Goal: Transaction & Acquisition: Purchase product/service

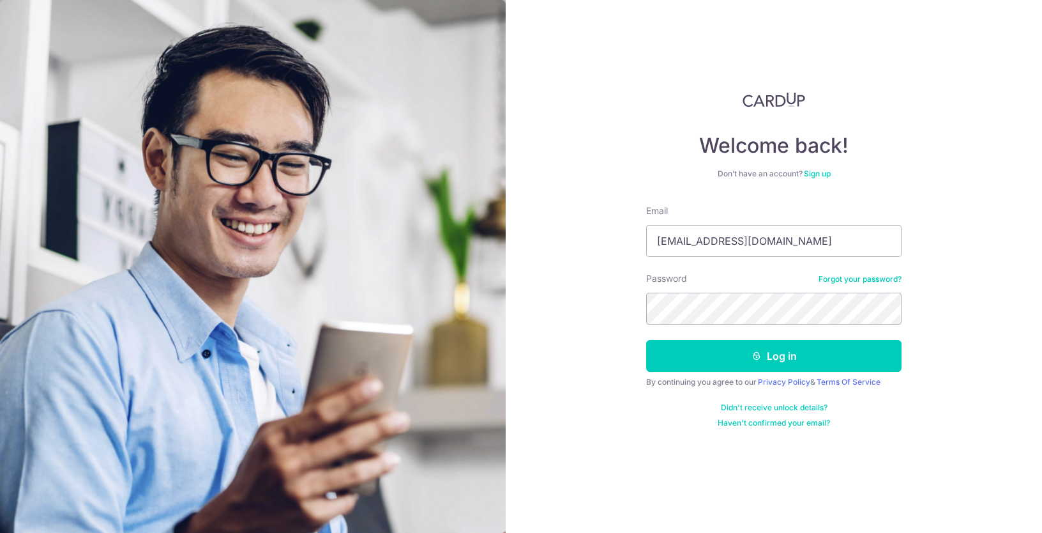
type input "peterlau@chucollagen.com"
click at [646, 340] on button "Log in" at bounding box center [773, 356] width 255 height 32
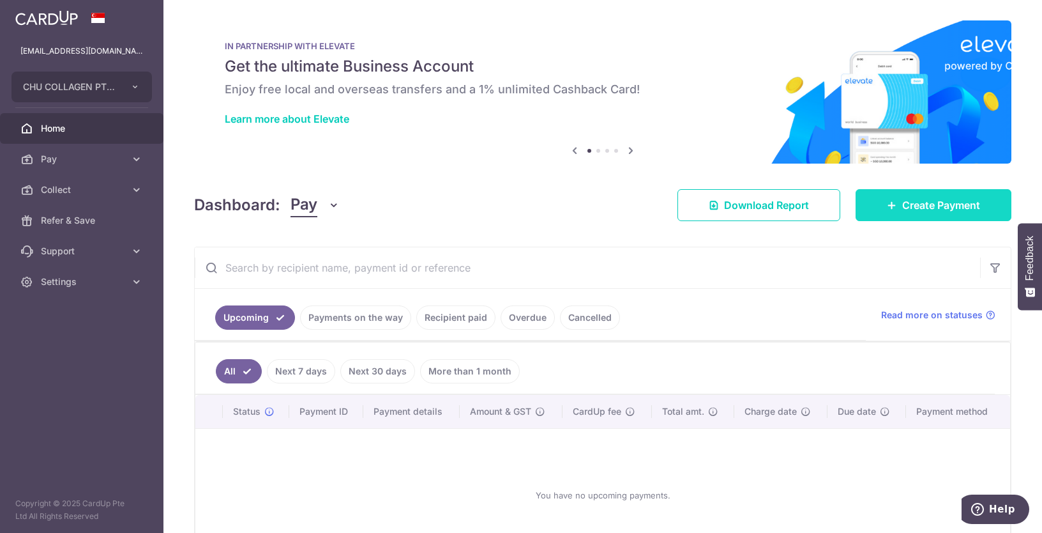
click at [961, 204] on span "Create Payment" at bounding box center [941, 204] width 78 height 15
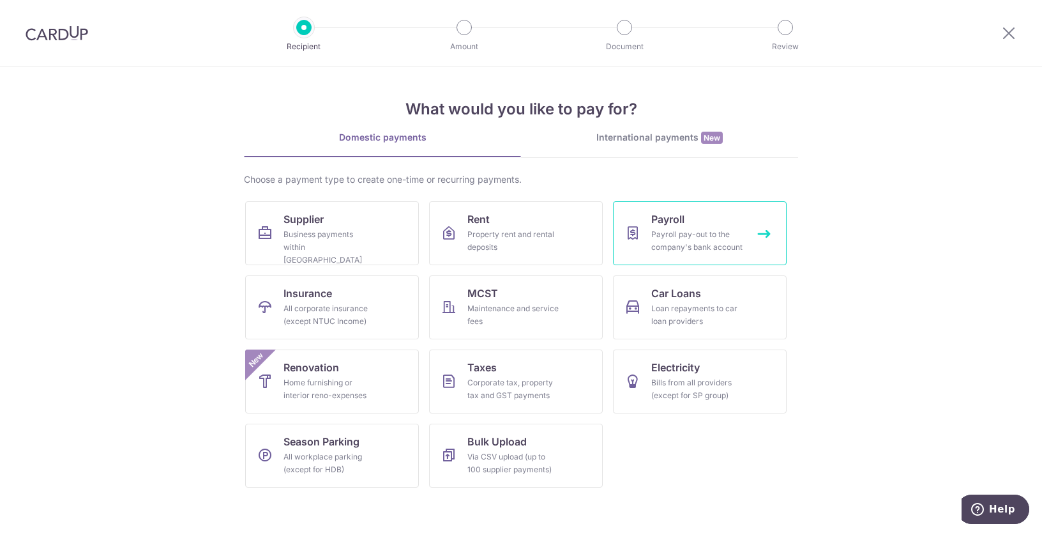
click at [707, 237] on div "Payroll pay-out to the company's bank account" at bounding box center [697, 241] width 92 height 26
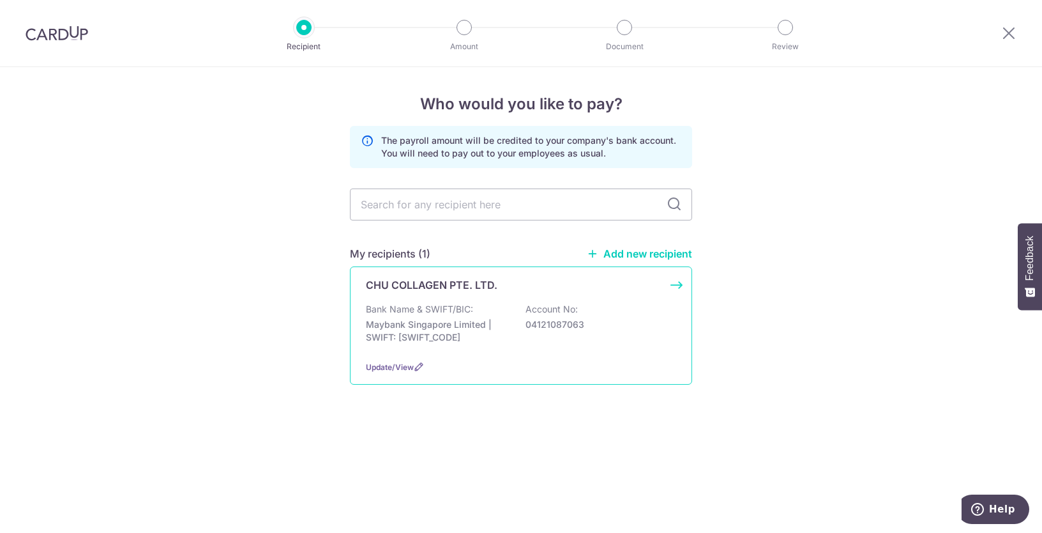
click at [471, 312] on p "Bank Name & SWIFT/BIC:" at bounding box center [419, 309] width 107 height 13
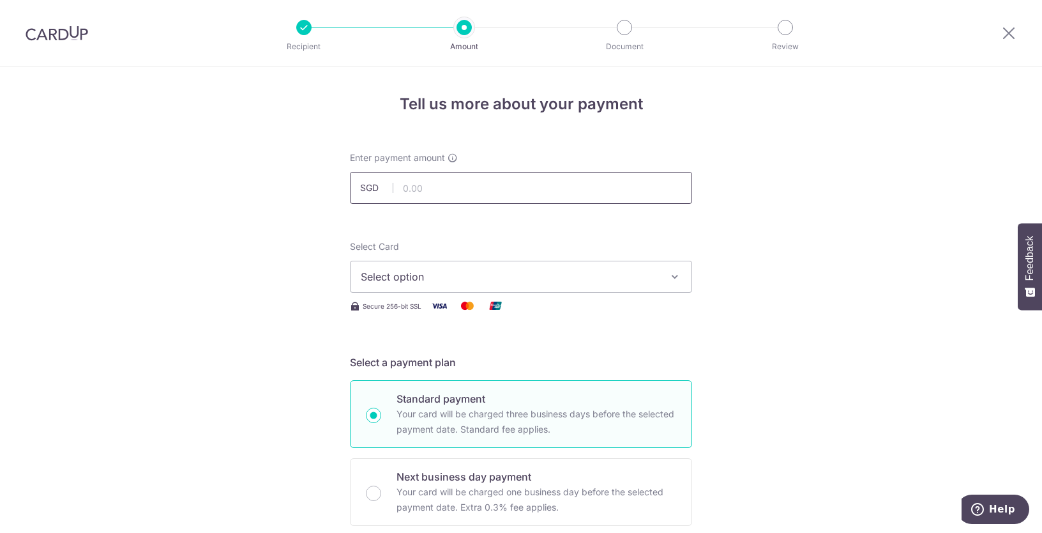
click at [571, 180] on input "text" at bounding box center [521, 188] width 342 height 32
click at [428, 192] on input "text" at bounding box center [521, 188] width 342 height 32
click at [428, 191] on input "text" at bounding box center [521, 188] width 342 height 32
click at [471, 186] on input "text" at bounding box center [521, 188] width 342 height 32
type input "2,500.00"
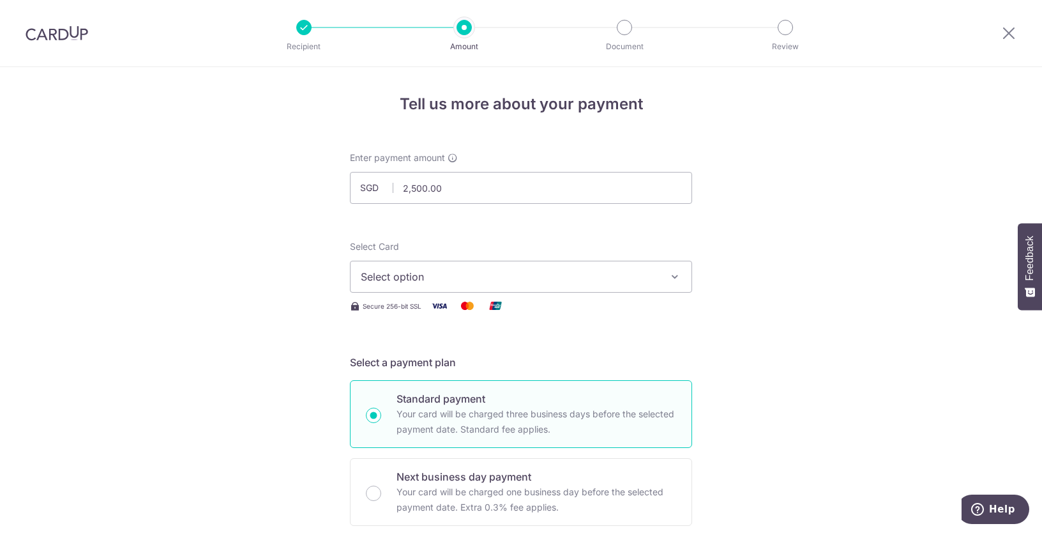
click at [425, 283] on span "Select option" at bounding box center [510, 276] width 298 height 15
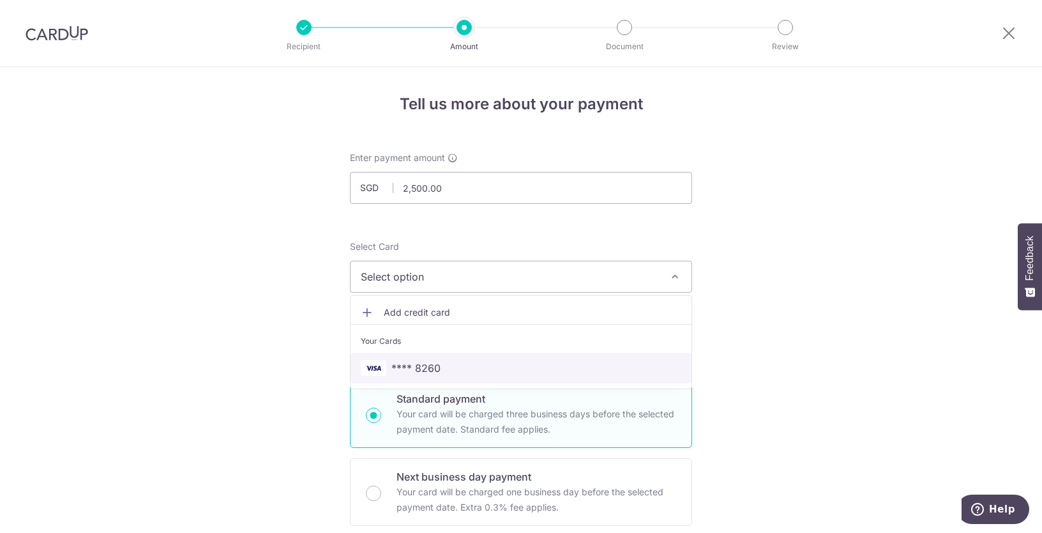
click at [423, 365] on span "**** 8260" at bounding box center [415, 367] width 49 height 15
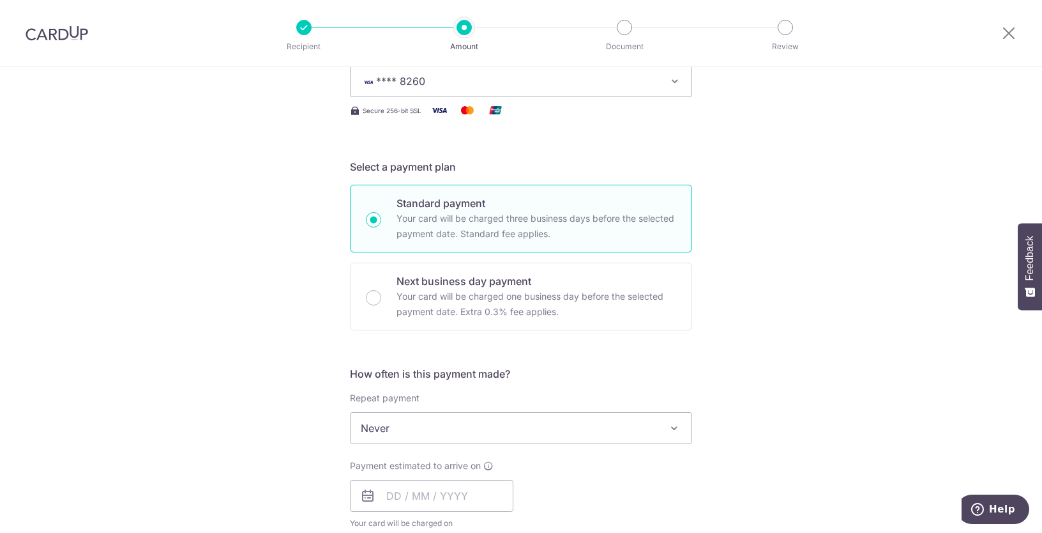
scroll to position [391, 0]
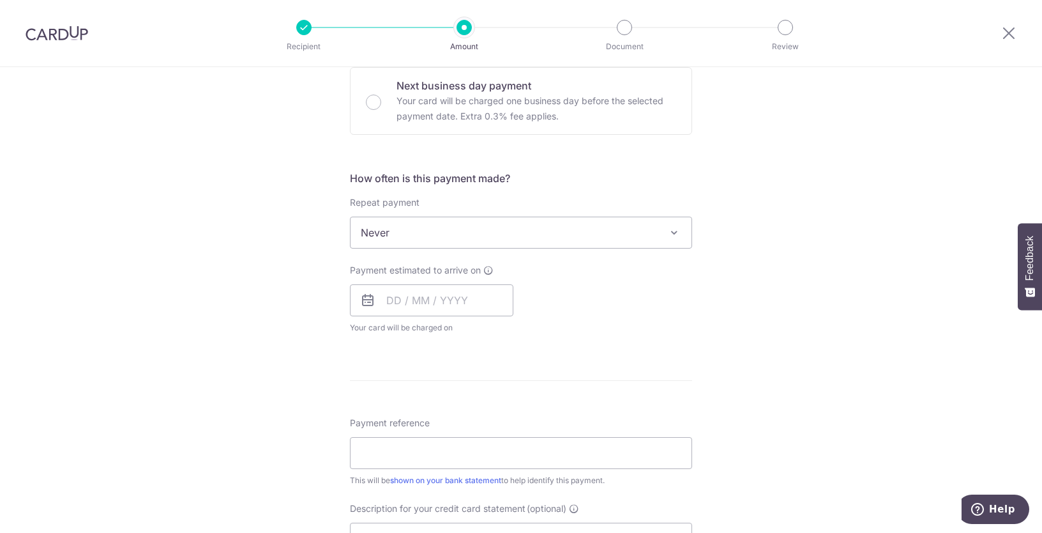
click at [416, 229] on span "Never" at bounding box center [521, 232] width 341 height 31
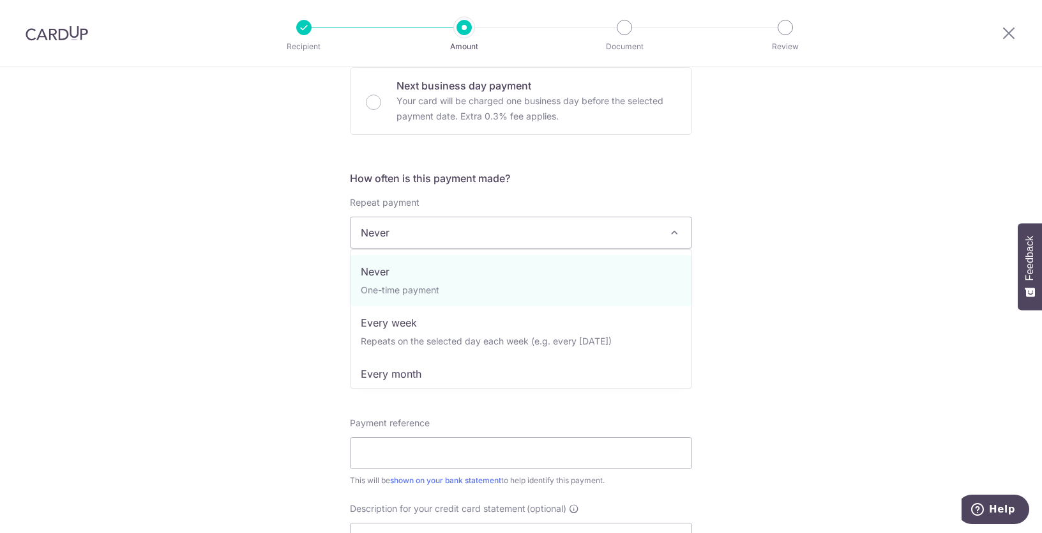
click at [414, 227] on span "Never" at bounding box center [521, 232] width 341 height 31
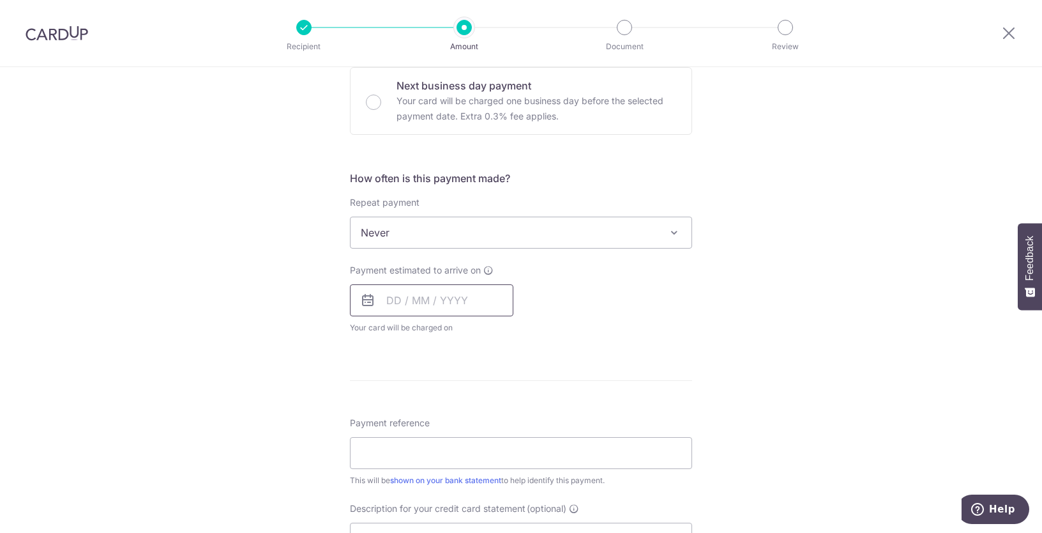
click at [400, 301] on input "text" at bounding box center [431, 300] width 163 height 32
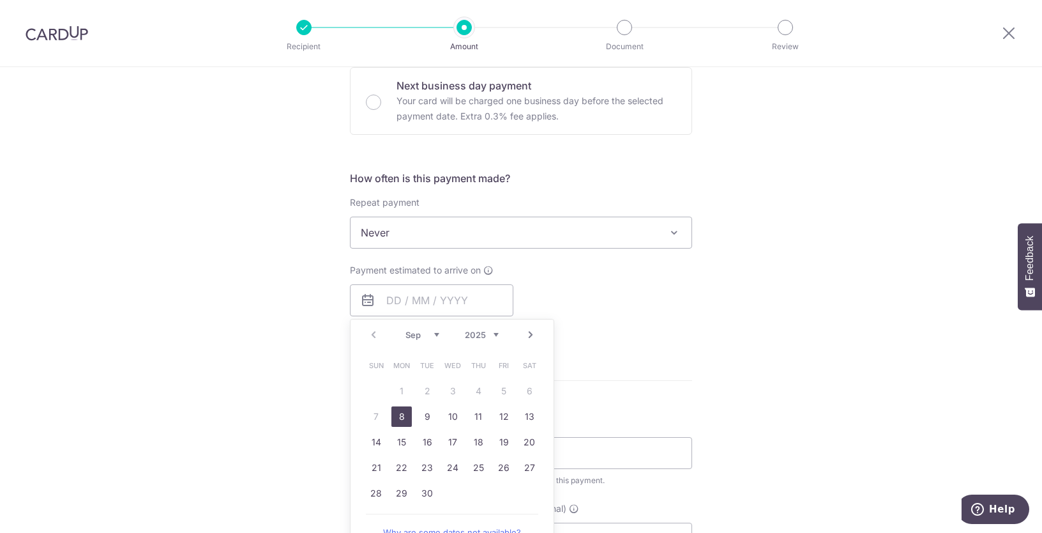
click at [396, 409] on link "8" at bounding box center [401, 416] width 20 height 20
type input "[DATE]"
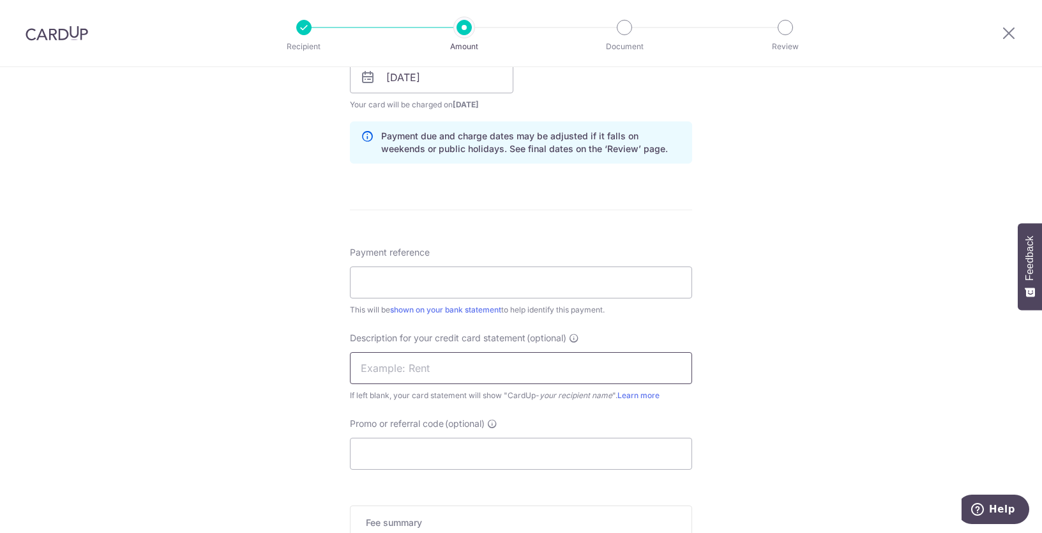
scroll to position [651, 0]
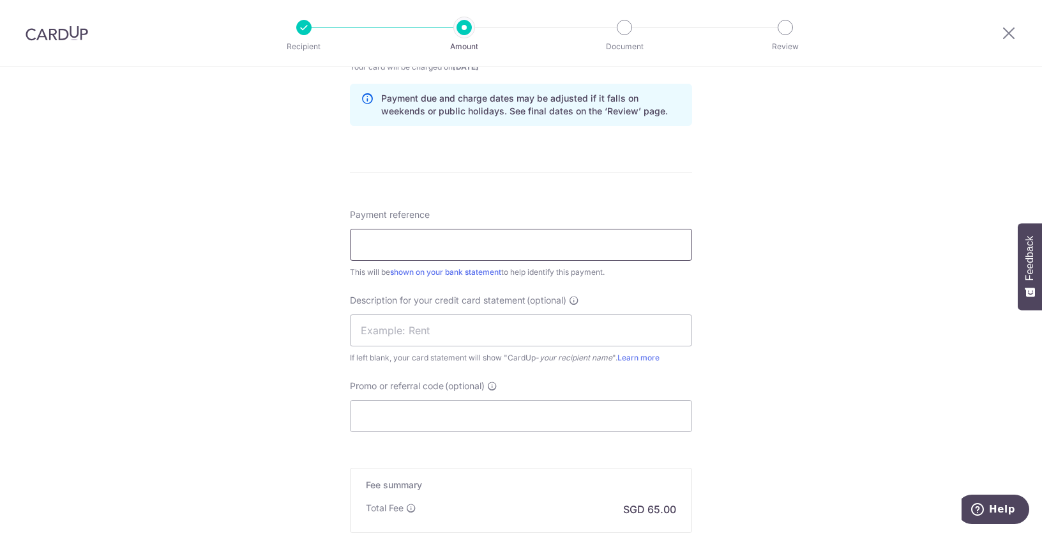
click at [411, 241] on input "Payment reference" at bounding box center [521, 245] width 342 height 32
click at [362, 245] on input "Feb 2025 CHU Payroll" at bounding box center [521, 245] width 342 height 32
click at [517, 243] on input "Jul 2025 CHU Payroll" at bounding box center [521, 245] width 342 height 32
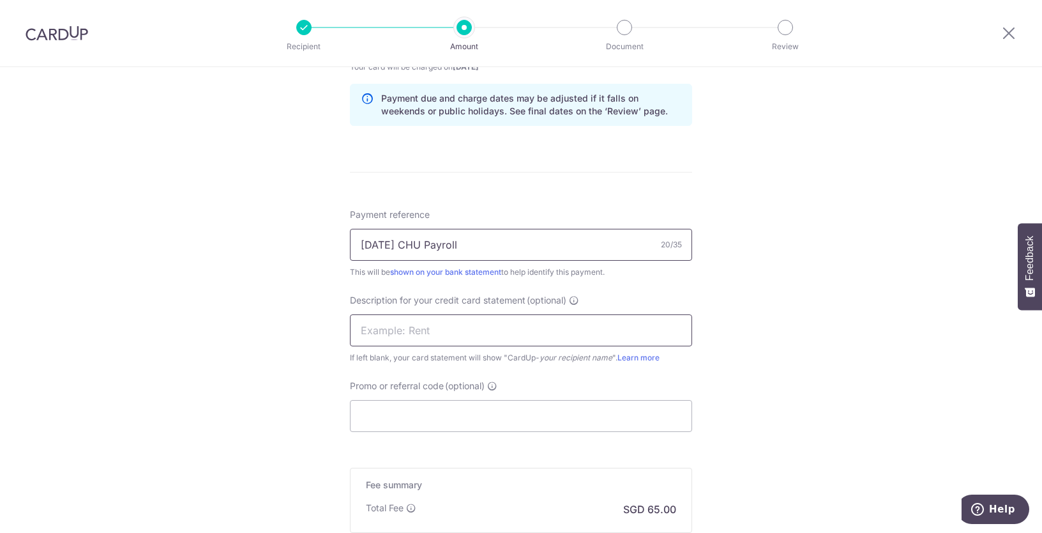
type input "Jul 2025 CHU Payroll"
click at [481, 319] on input "text" at bounding box center [521, 330] width 342 height 32
click at [375, 248] on input "Jul 2025 CHU Payroll" at bounding box center [521, 245] width 342 height 32
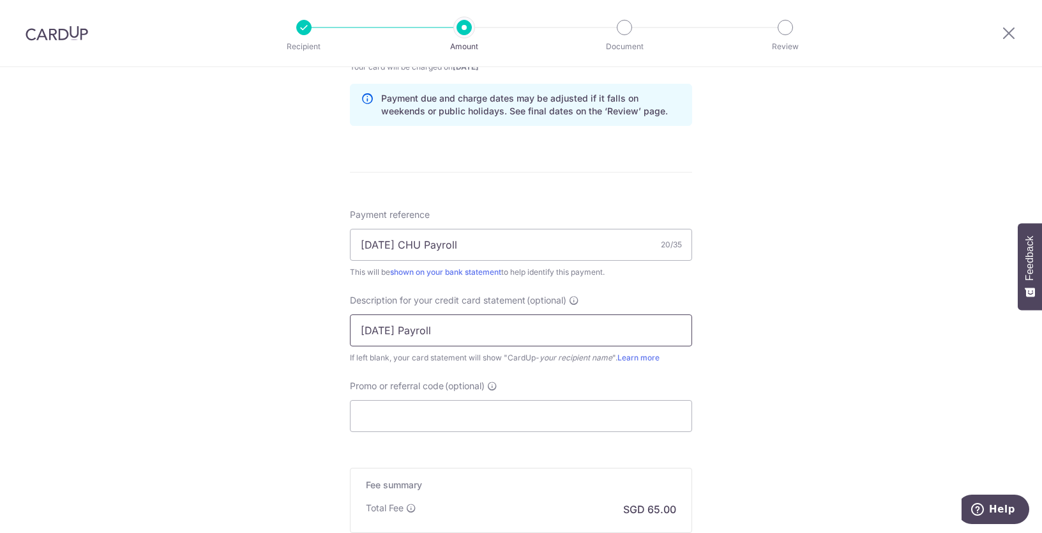
click at [376, 329] on input "Feb 25 Payroll" at bounding box center [521, 330] width 342 height 32
click at [376, 328] on input "Feb 25 Payroll" at bounding box center [521, 330] width 342 height 32
paste input "Jul"
type input "Jul 25 Payroll"
click at [411, 409] on input "Promo or referral code (optional)" at bounding box center [521, 416] width 342 height 32
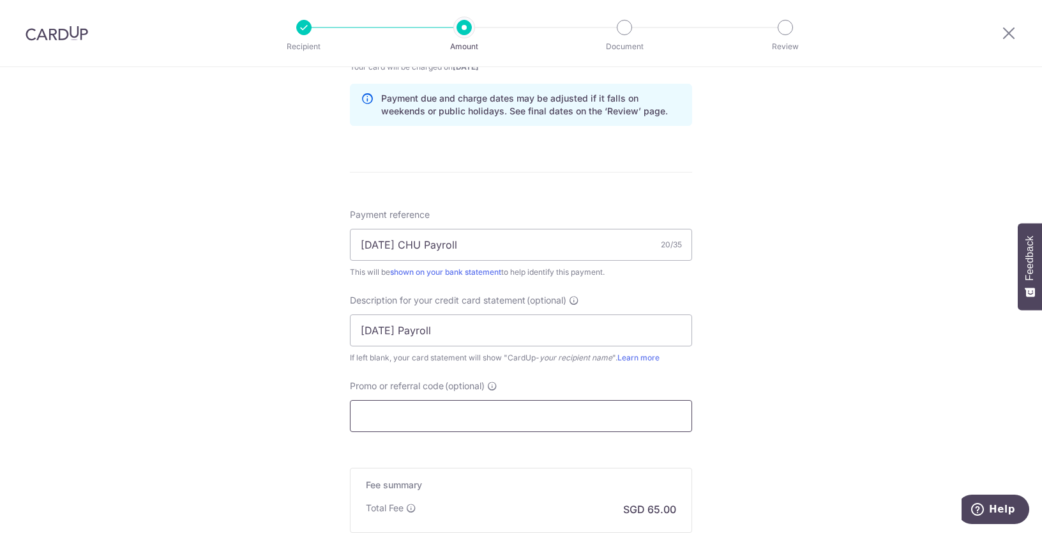
click at [411, 409] on input "Promo or referral code (optional)" at bounding box center [521, 416] width 342 height 32
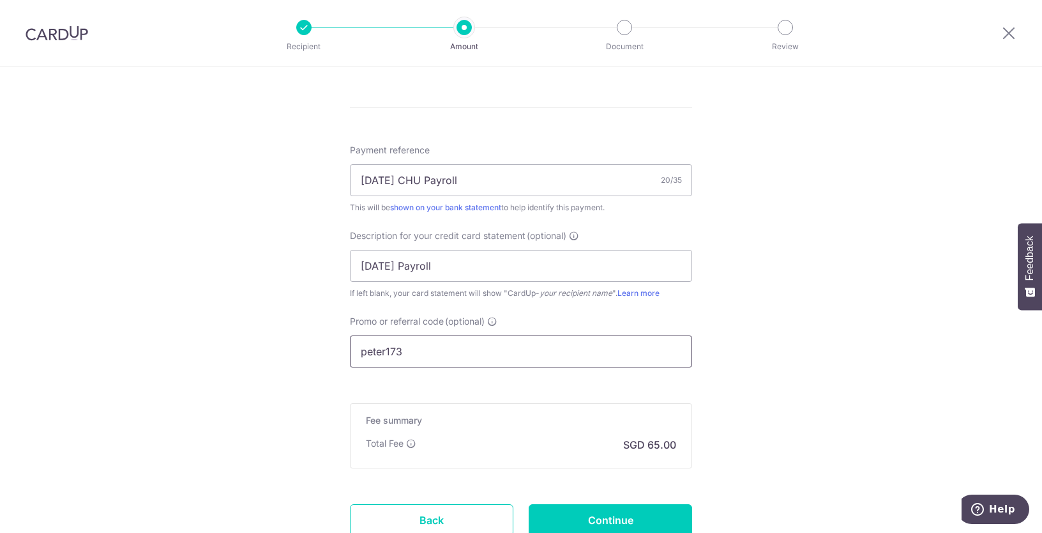
scroll to position [716, 0]
type input "peter173"
click at [637, 511] on input "Continue" at bounding box center [610, 519] width 163 height 32
type input "Create Schedule"
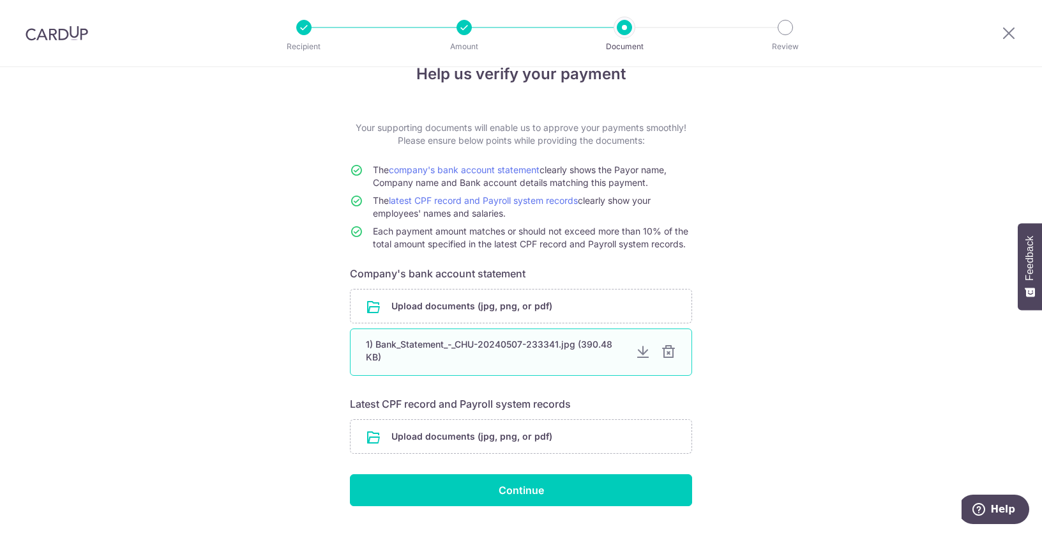
scroll to position [60, 0]
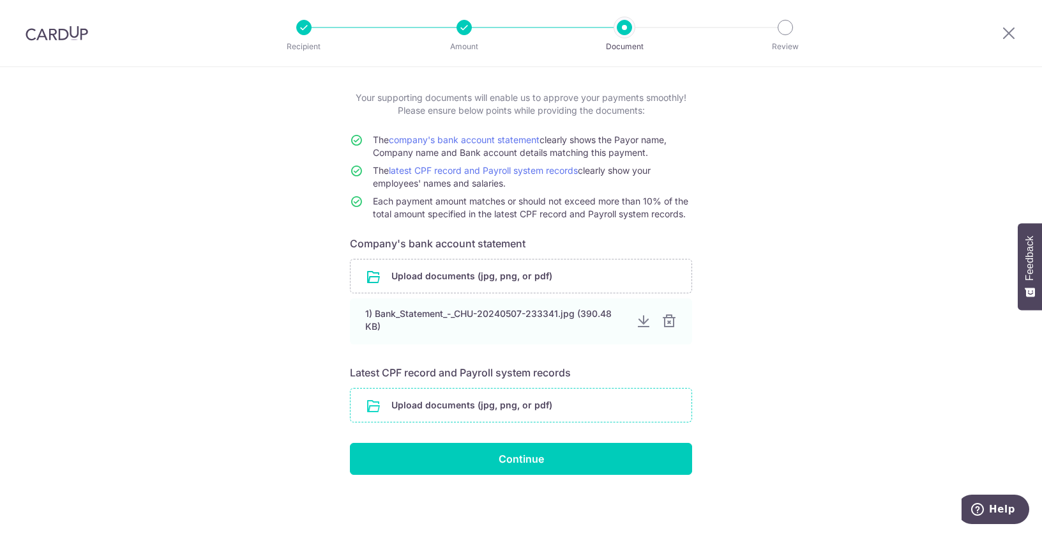
click at [519, 405] on input "file" at bounding box center [521, 404] width 341 height 33
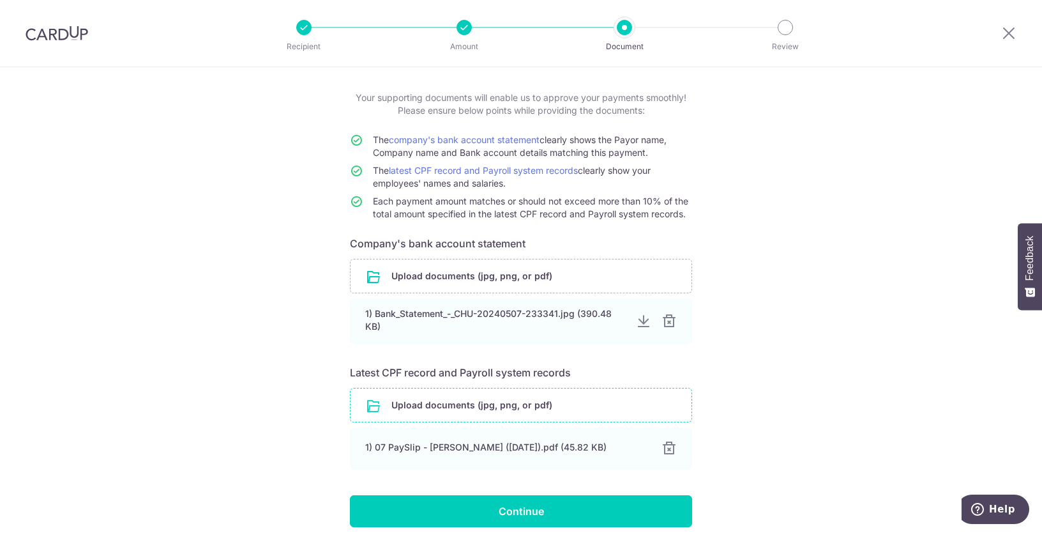
click at [455, 408] on input "file" at bounding box center [521, 404] width 341 height 33
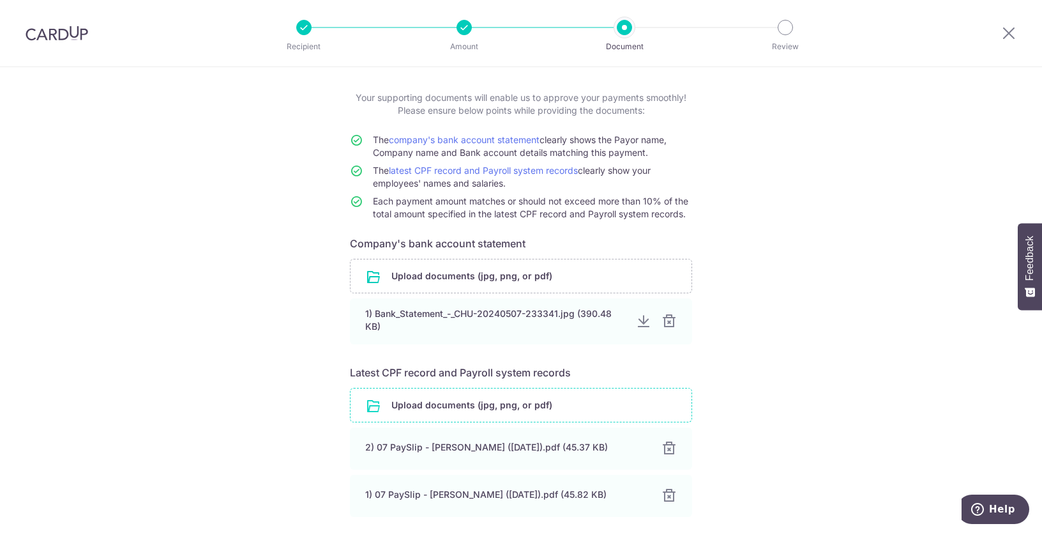
click at [455, 395] on input "file" at bounding box center [521, 404] width 341 height 33
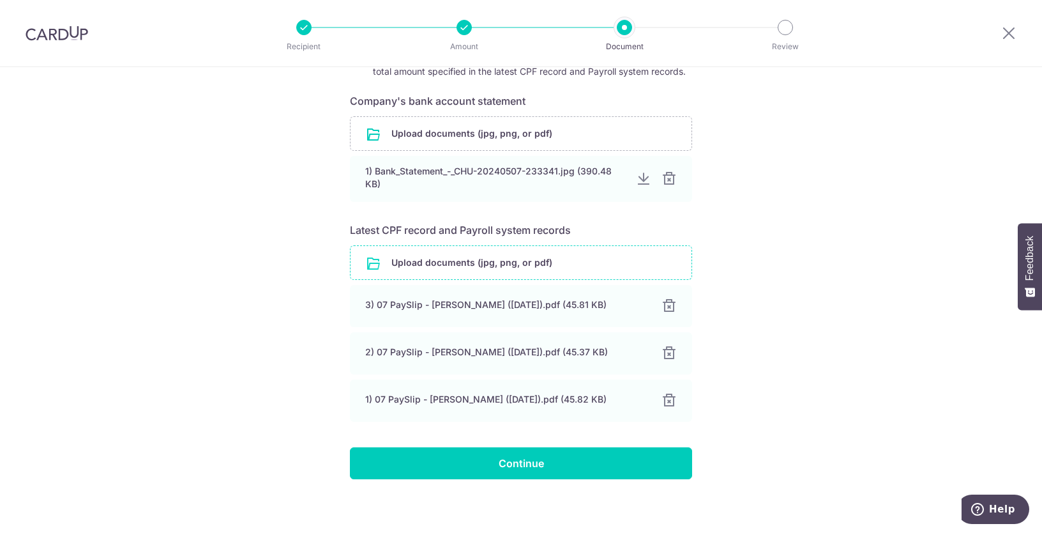
scroll to position [207, 0]
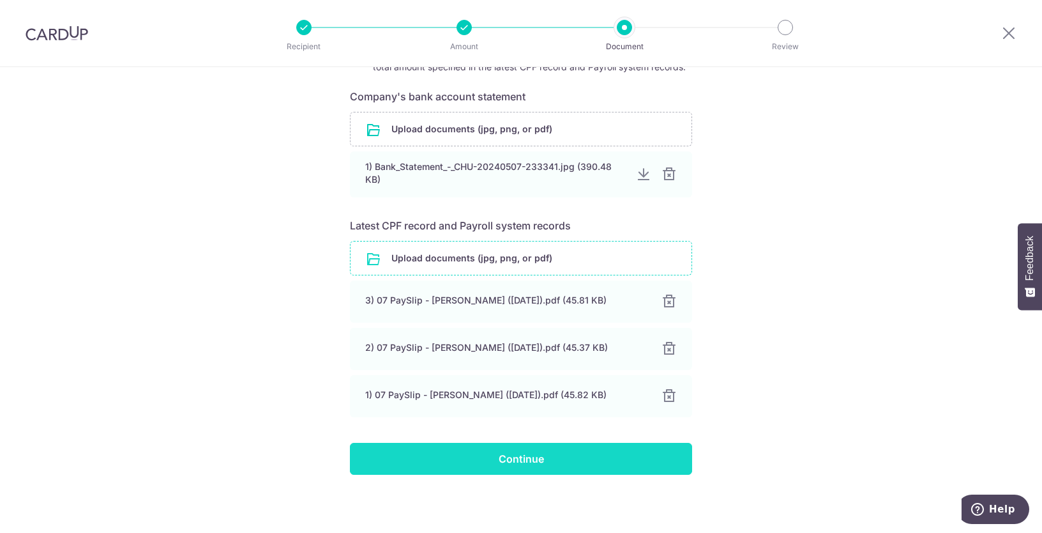
click at [511, 464] on input "Continue" at bounding box center [521, 459] width 342 height 32
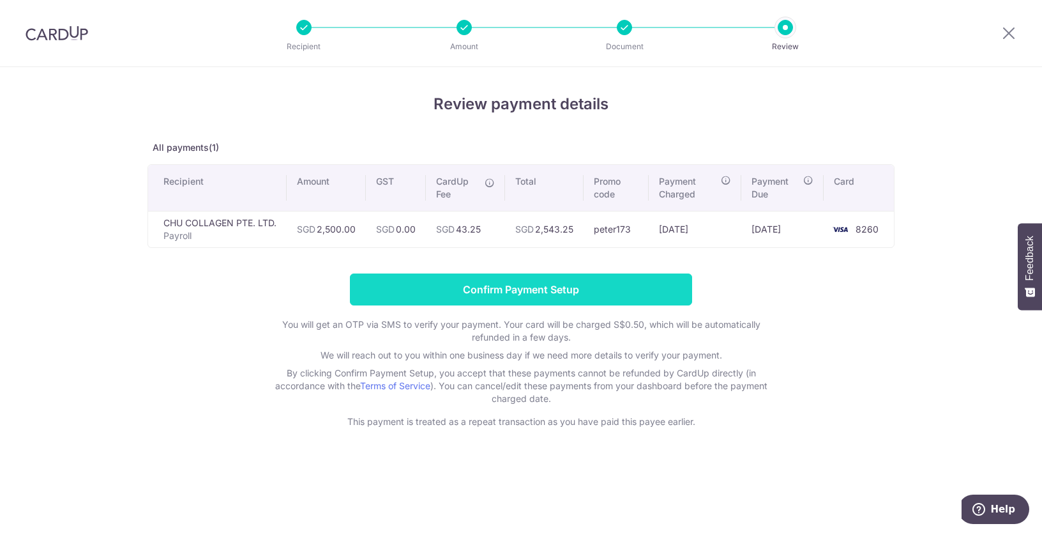
click at [478, 292] on input "Confirm Payment Setup" at bounding box center [521, 289] width 342 height 32
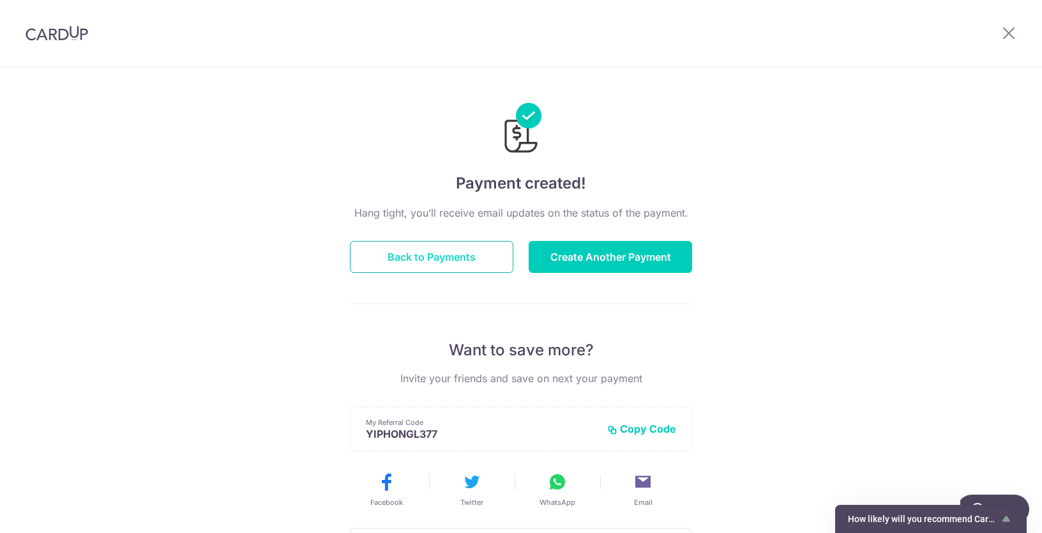
click at [481, 253] on button "Back to Payments" at bounding box center [431, 257] width 163 height 32
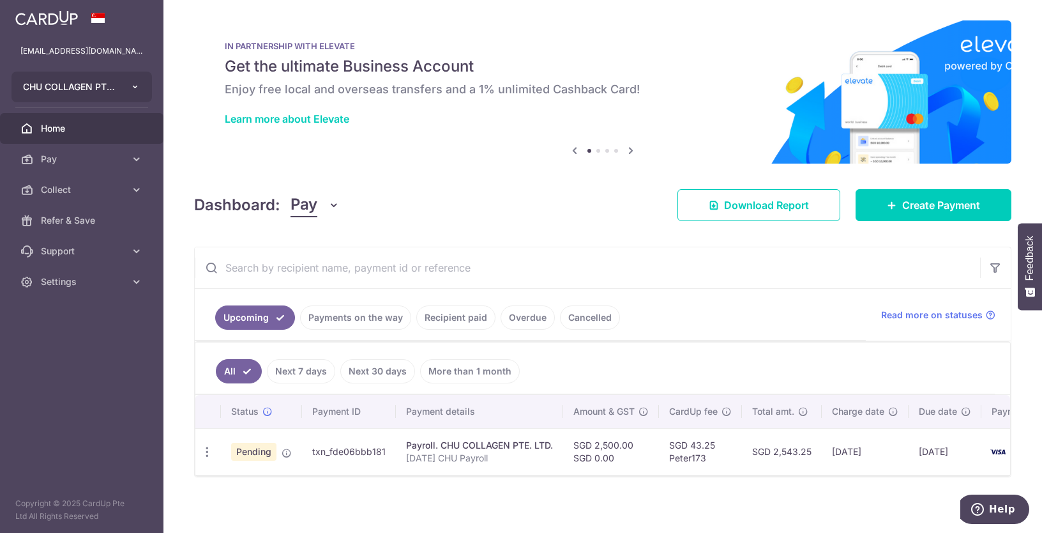
click at [103, 77] on button "CHU COLLAGEN PTE. LTD." at bounding box center [81, 87] width 140 height 31
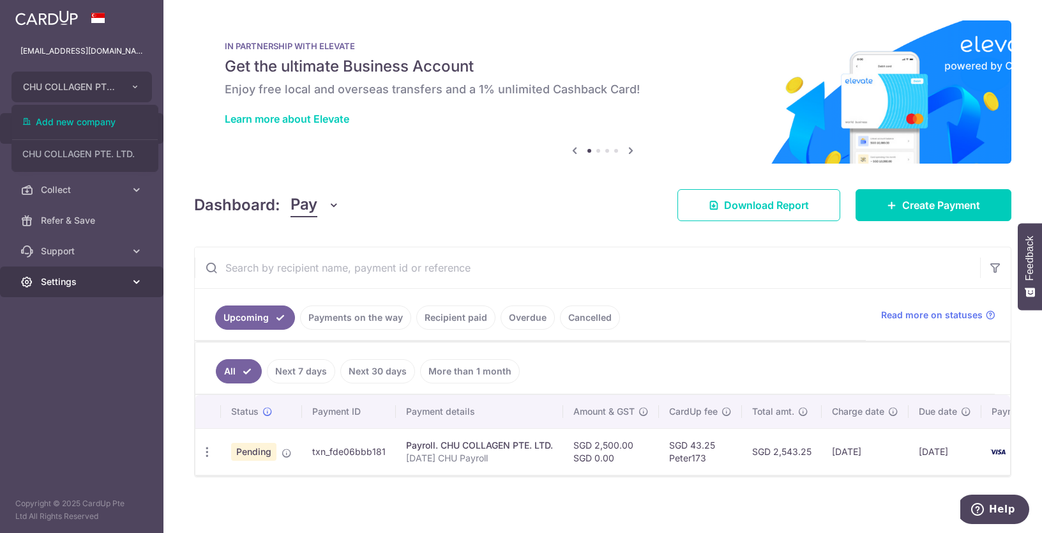
click at [91, 288] on link "Settings" at bounding box center [81, 281] width 163 height 31
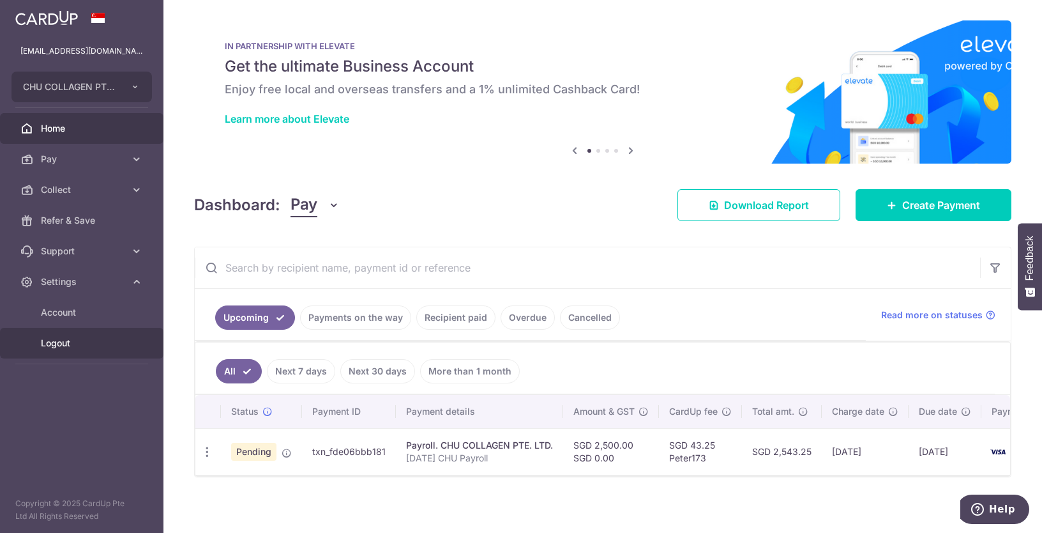
click at [80, 337] on span "Logout" at bounding box center [83, 343] width 84 height 13
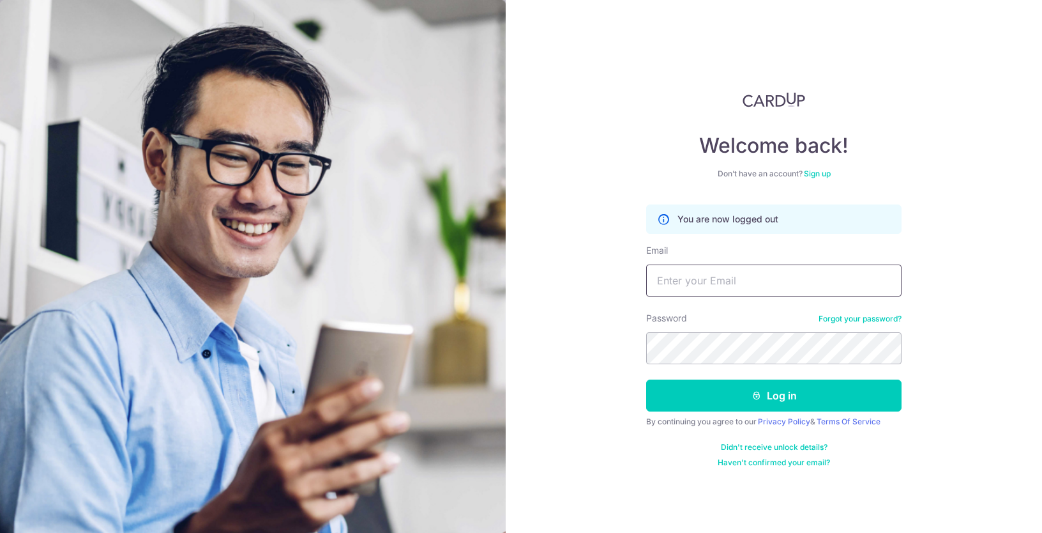
click at [722, 282] on input "Email" at bounding box center [773, 280] width 255 height 32
type input "peterlau@eclatbyoui.com"
click at [718, 329] on div "Password Forgot your password?" at bounding box center [773, 338] width 255 height 52
click at [646, 379] on button "Log in" at bounding box center [773, 395] width 255 height 32
